Goal: Transaction & Acquisition: Subscribe to service/newsletter

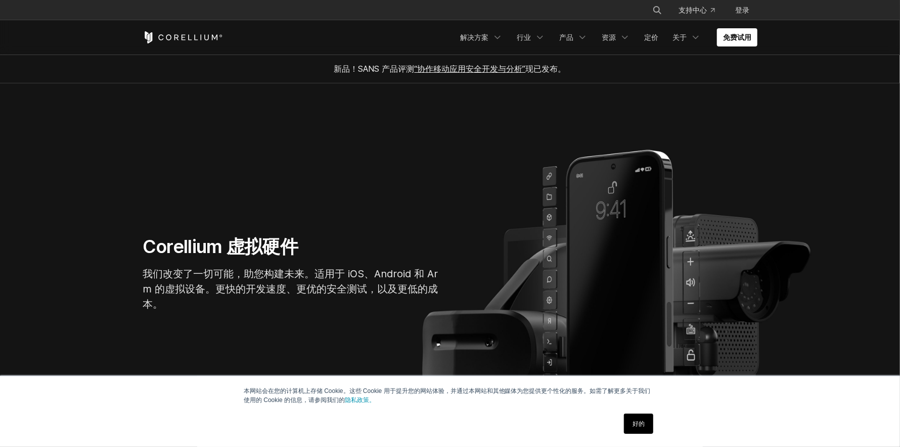
click at [639, 422] on font "好的" at bounding box center [638, 423] width 12 height 7
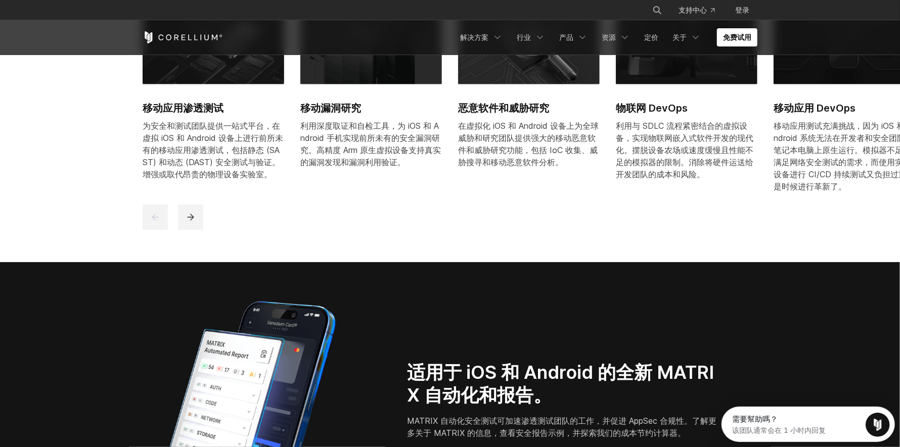
scroll to position [556, 0]
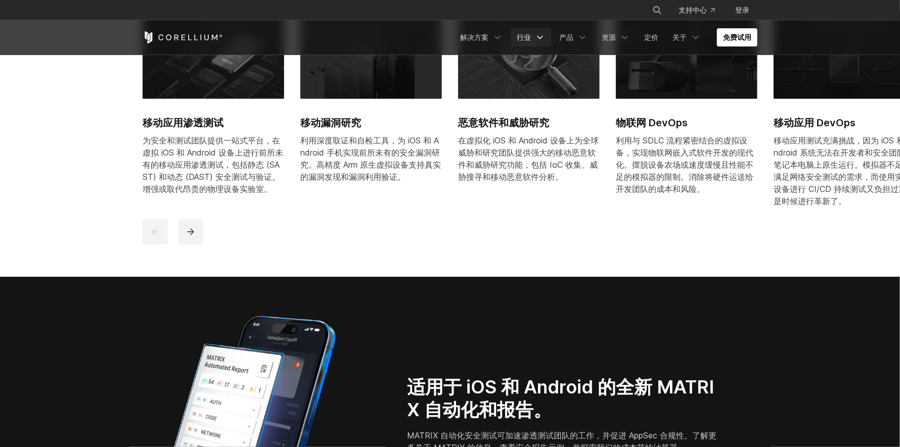
click at [535, 36] on icon "导航菜单" at bounding box center [540, 37] width 10 height 10
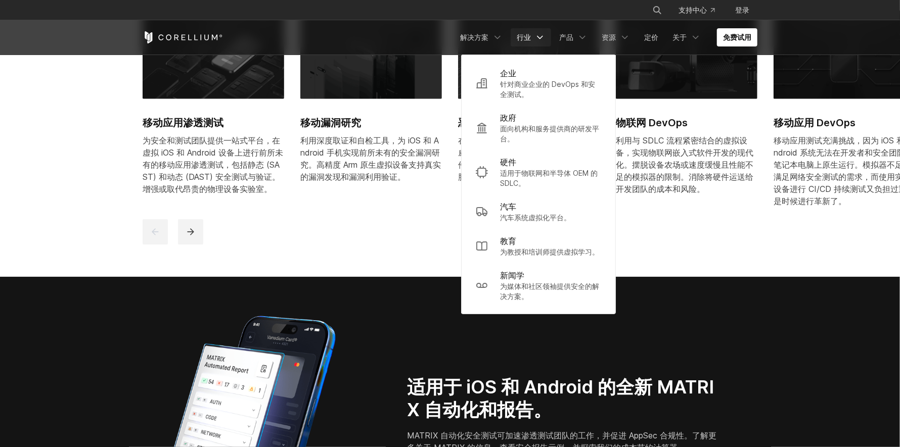
click at [535, 36] on icon "导航菜单" at bounding box center [540, 37] width 10 height 10
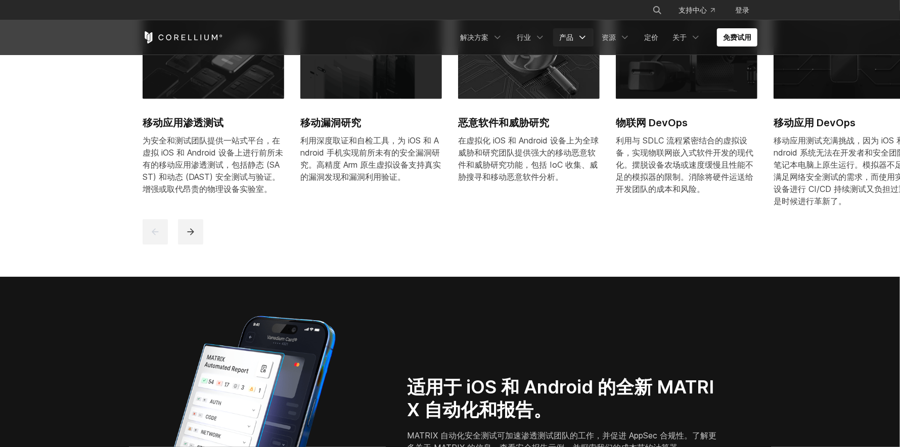
click at [592, 32] on link "产品" at bounding box center [573, 37] width 40 height 18
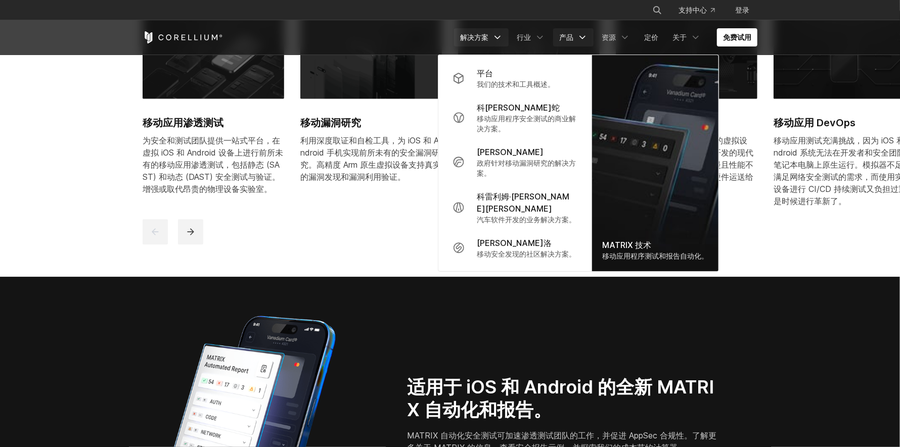
click at [481, 35] on font "解决方案" at bounding box center [474, 37] width 28 height 9
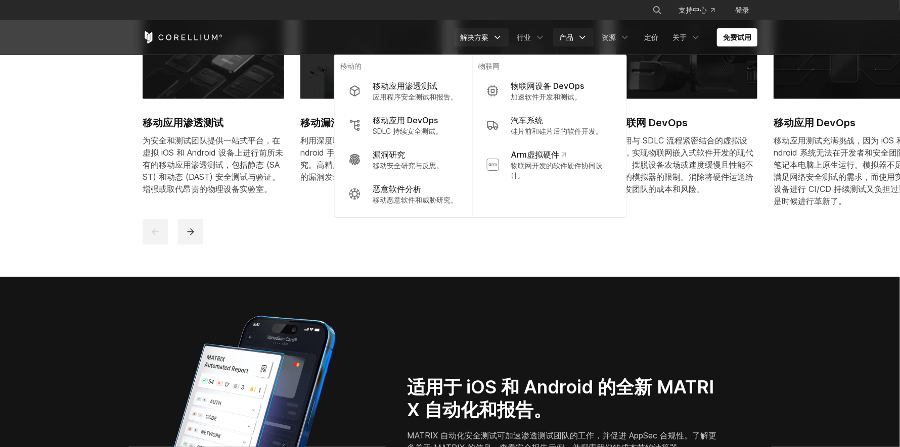
click at [576, 39] on link "产品" at bounding box center [573, 37] width 40 height 18
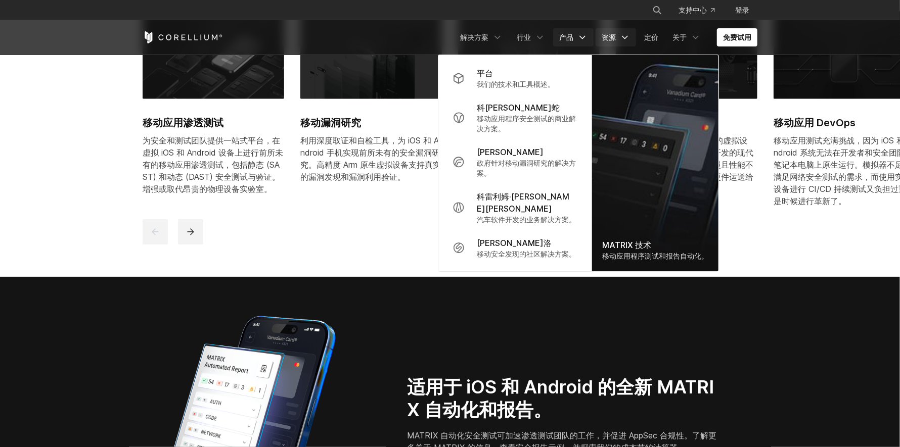
click at [627, 34] on icon "导航菜单" at bounding box center [625, 37] width 10 height 10
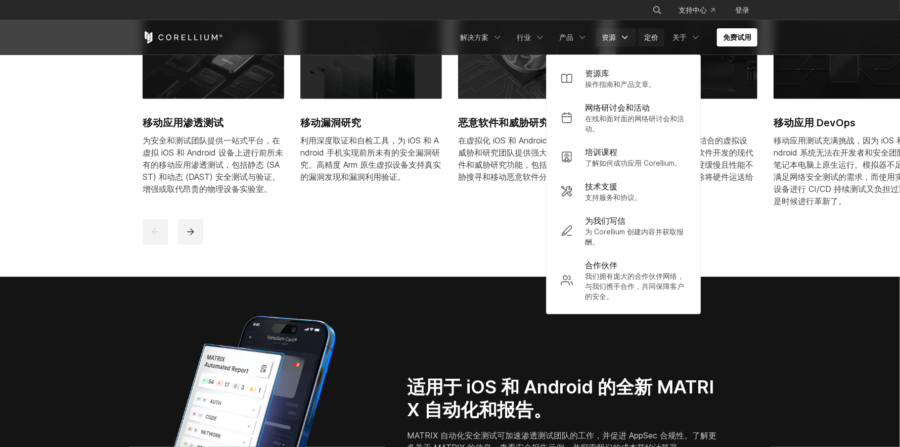
click at [649, 36] on font "定价" at bounding box center [651, 37] width 14 height 9
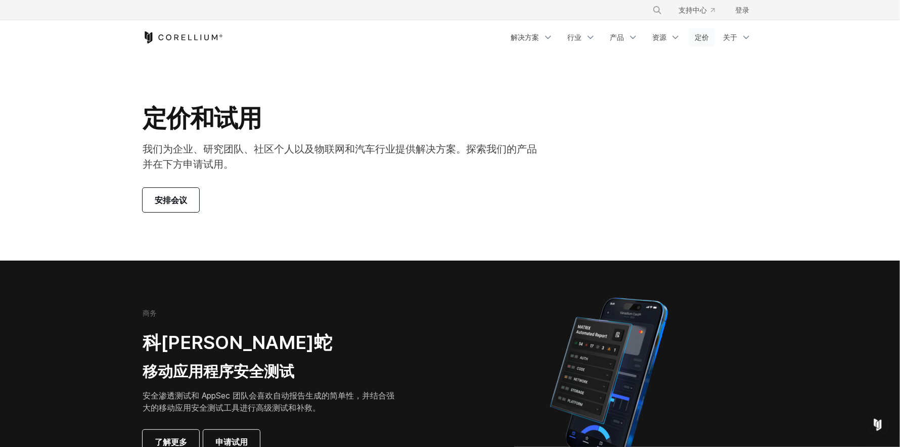
click at [702, 35] on font "定价" at bounding box center [701, 37] width 14 height 9
click at [184, 35] on icon "科雷利姆之家" at bounding box center [183, 37] width 4 height 6
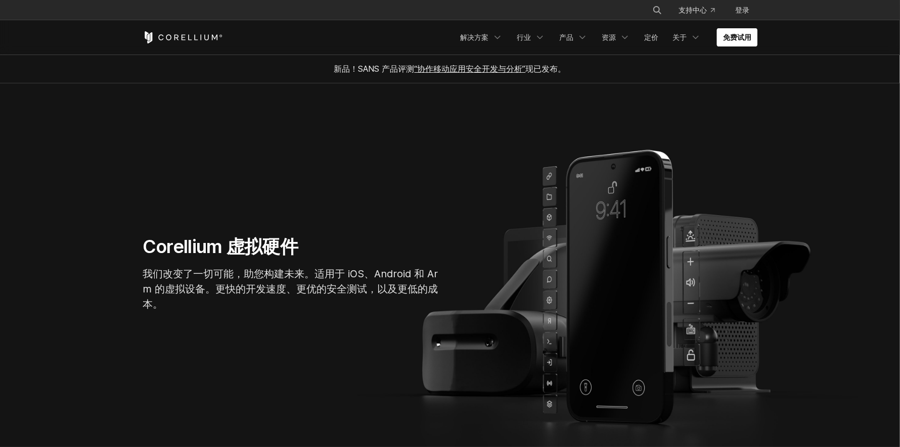
click at [736, 37] on font "免费试用" at bounding box center [737, 37] width 28 height 9
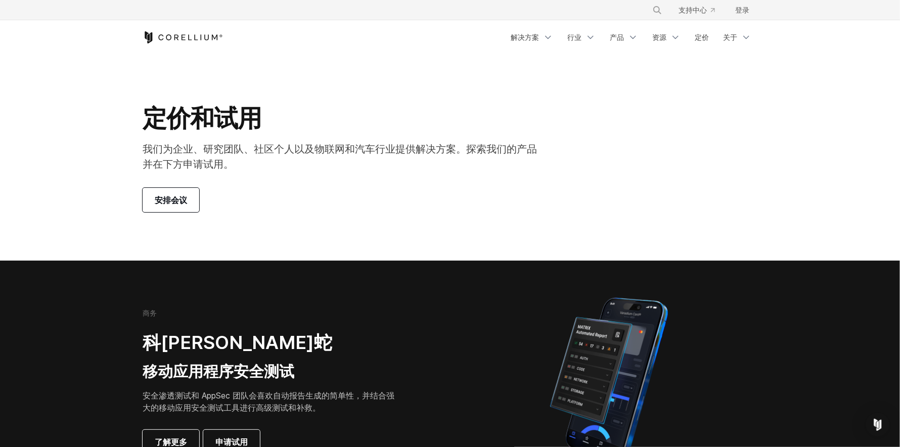
click at [177, 200] on font "安排会议" at bounding box center [171, 200] width 32 height 10
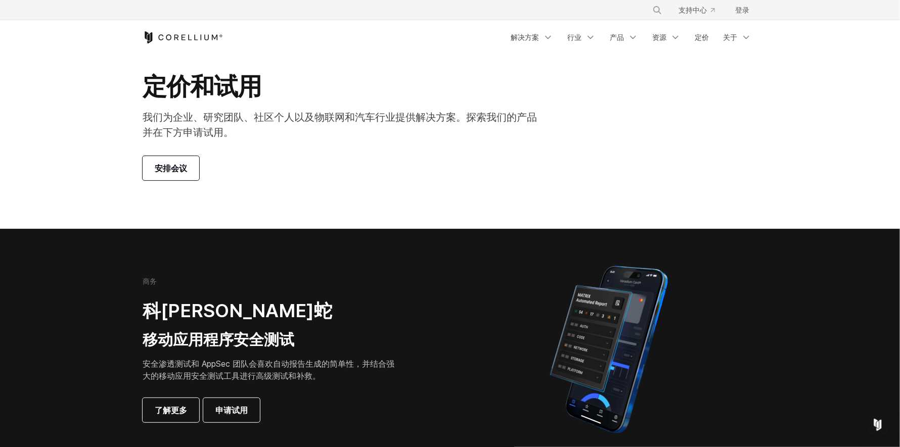
scroll to position [165, 0]
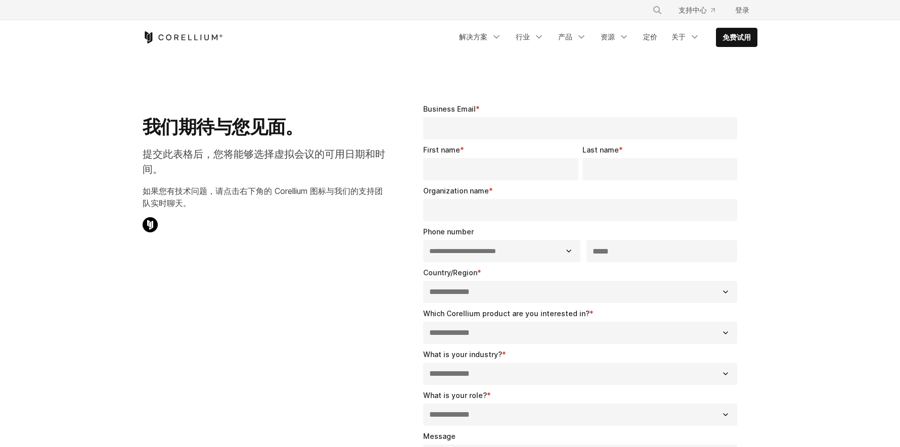
select select "**"
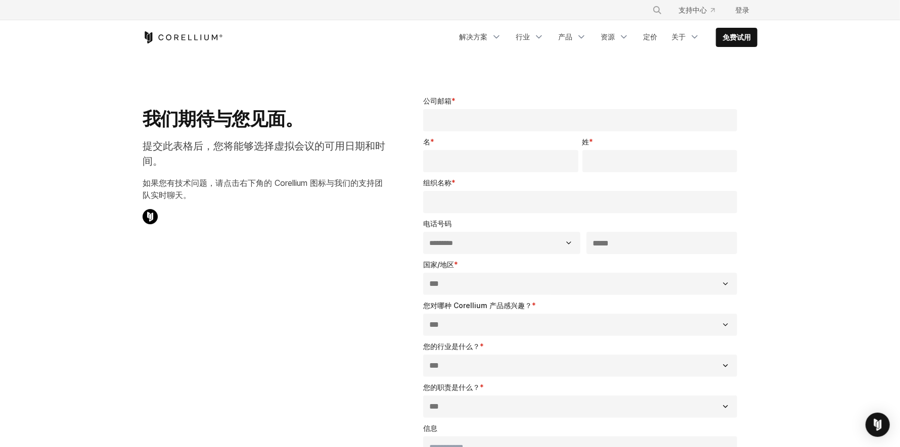
scroll to position [6, 0]
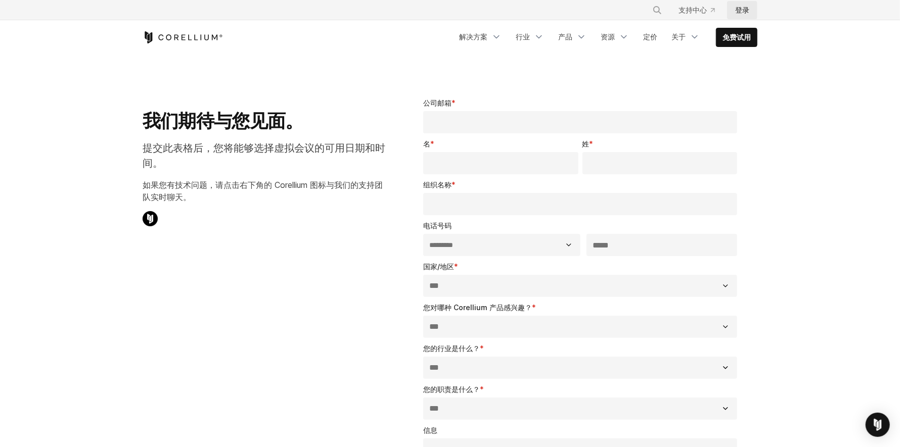
click at [742, 8] on font "登录" at bounding box center [742, 10] width 14 height 9
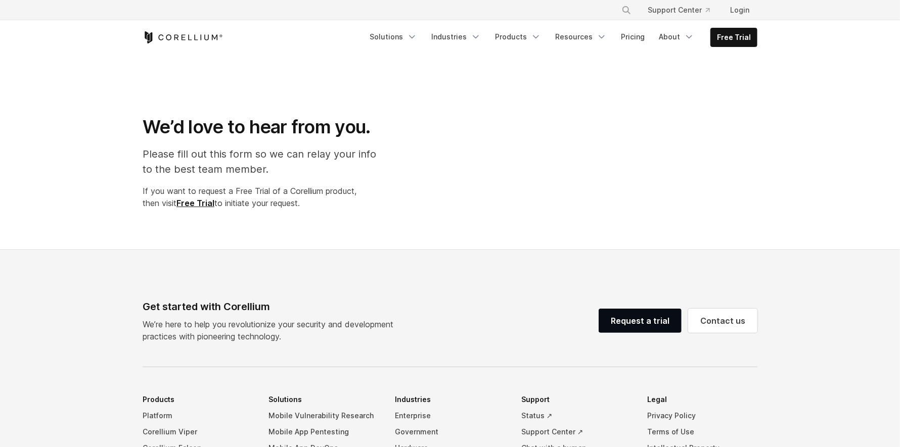
select select "**"
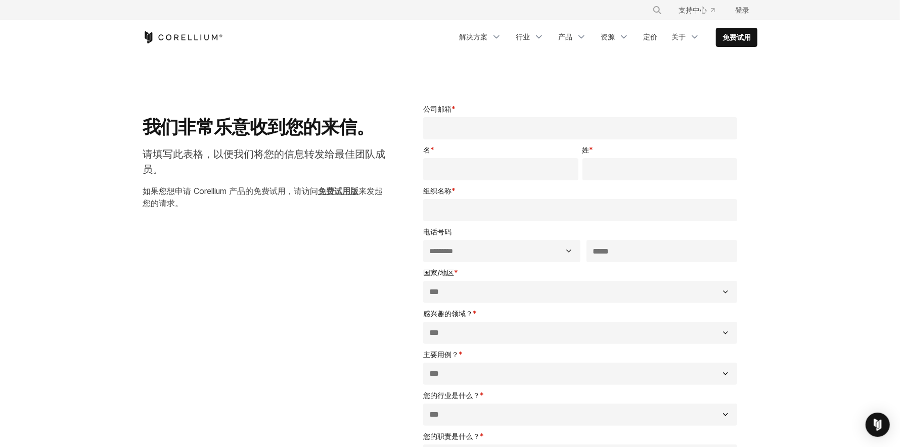
click at [337, 191] on font "免费试用版" at bounding box center [338, 191] width 40 height 10
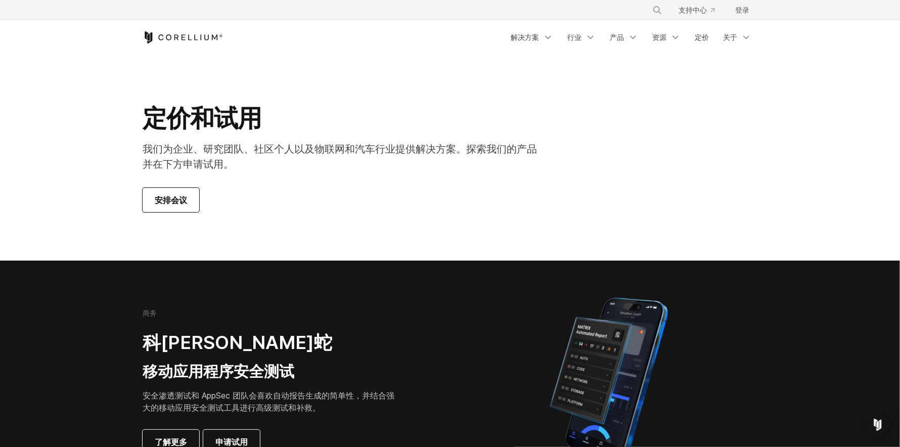
click at [648, 147] on div "定价和试用 我们为企业、研究团队、社区个人以及物联网和汽车行业提供解决方案。探索我们的产品并在下方申请试用。 安排会议" at bounding box center [449, 157] width 635 height 109
click at [177, 35] on icon "科雷利姆之家" at bounding box center [176, 37] width 5 height 6
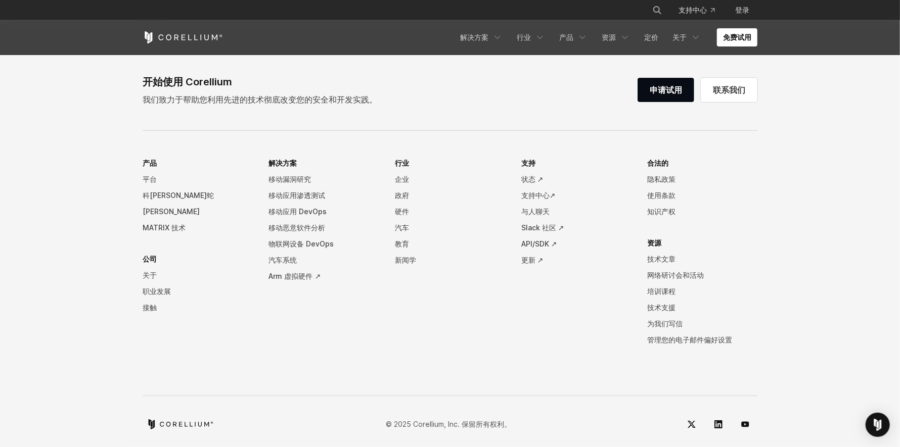
scroll to position [2186, 0]
